Goal: Task Accomplishment & Management: Manage account settings

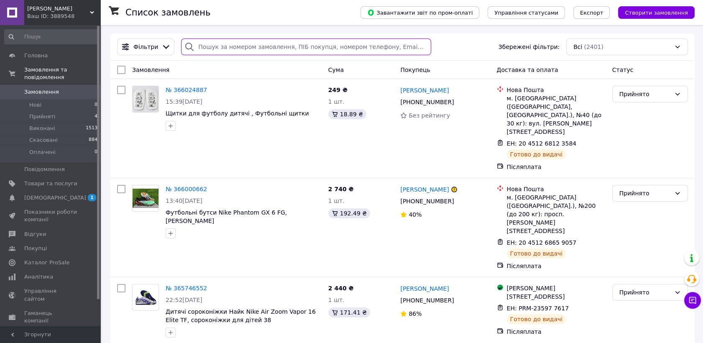
click at [241, 45] on input "search" at bounding box center [306, 46] width 250 height 17
paste input "Огорілко Юрій"
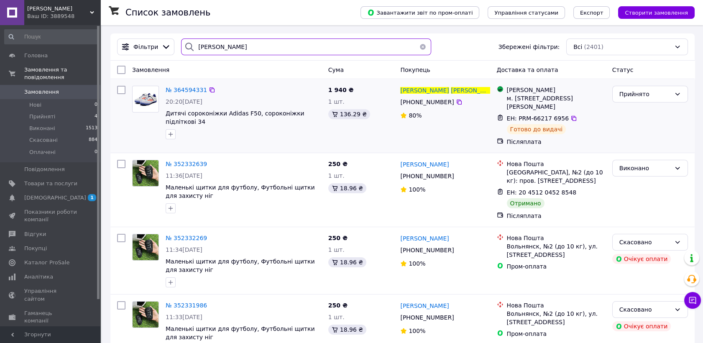
paste input "илипенко Елена"
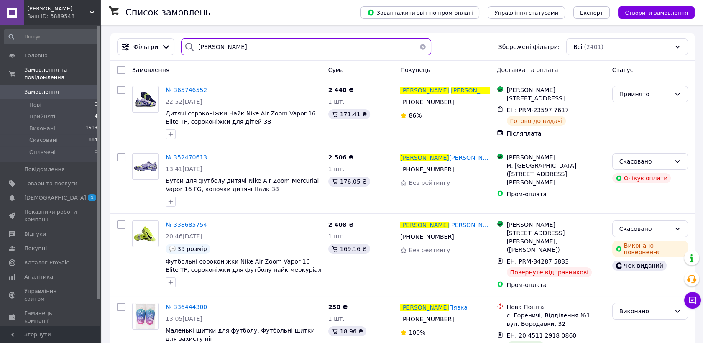
type input "Филипенко Елена"
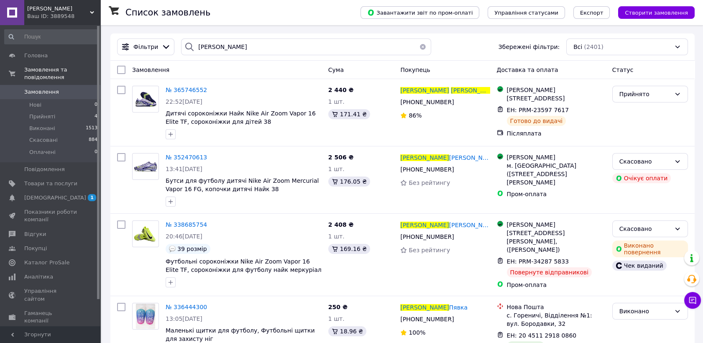
click at [55, 88] on span "Замовлення" at bounding box center [50, 92] width 53 height 8
